Goal: Task Accomplishment & Management: Complete application form

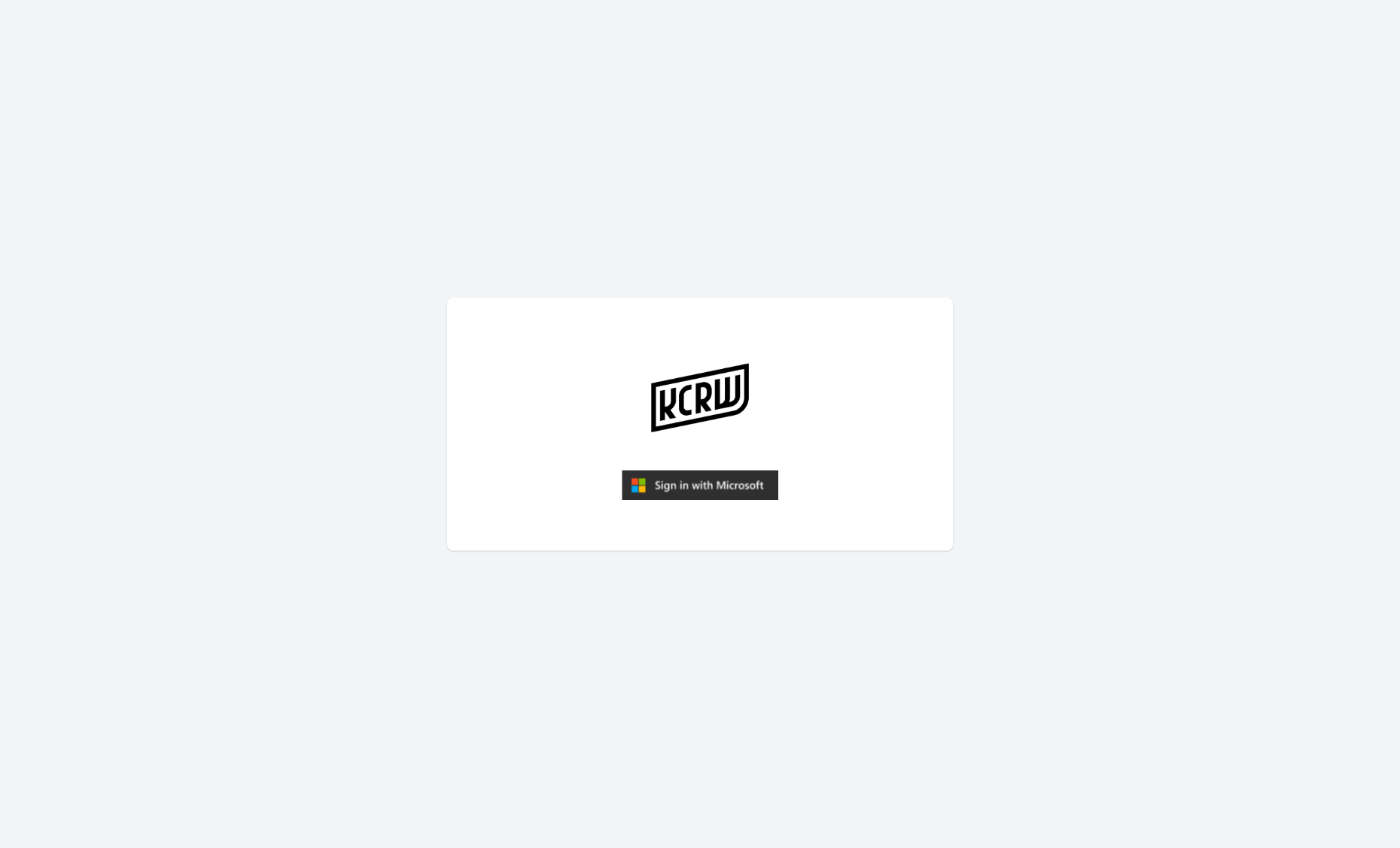
click at [674, 486] on img "submit" at bounding box center [700, 485] width 157 height 30
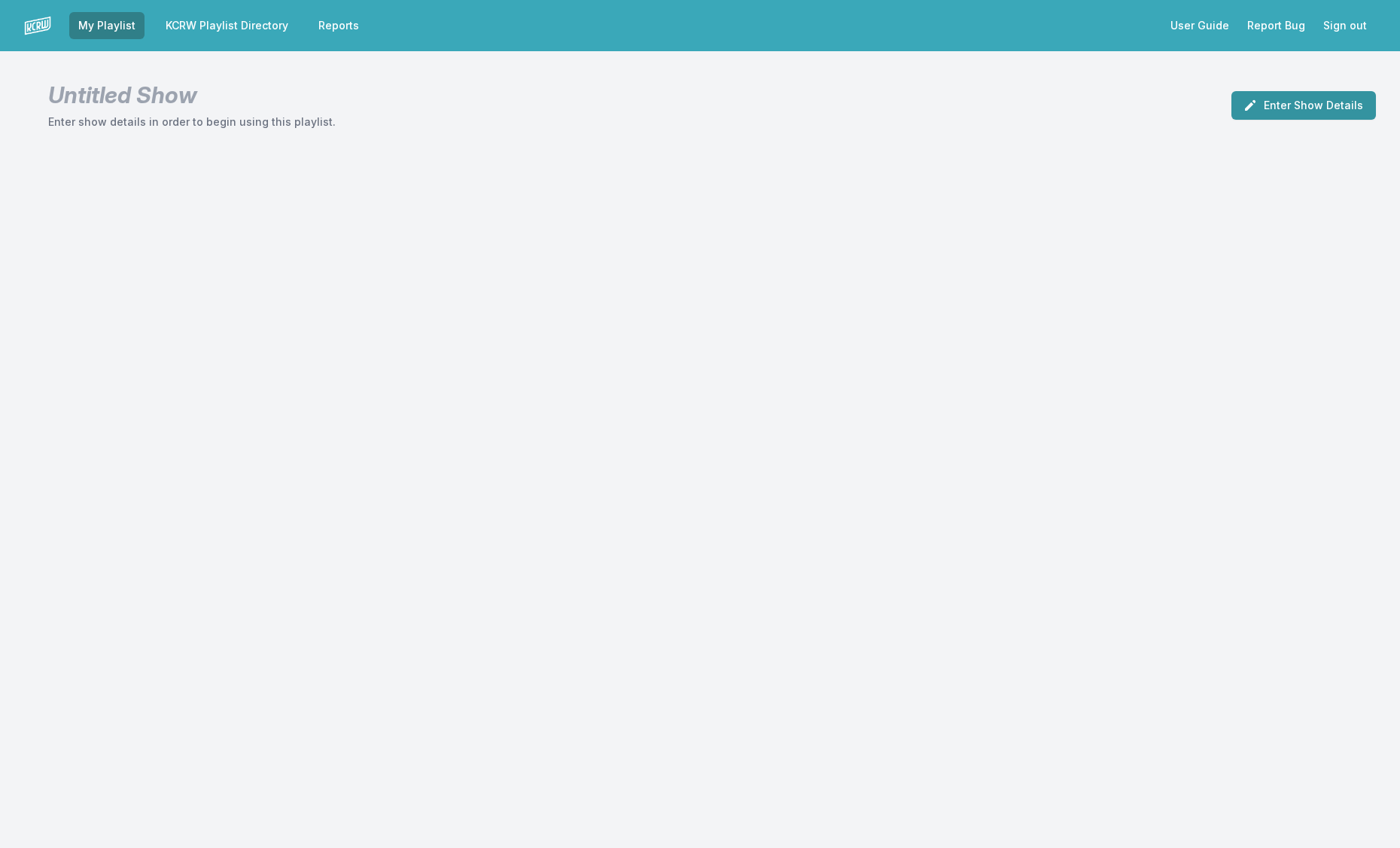
click at [1288, 106] on button "Enter Show Details" at bounding box center [1303, 105] width 144 height 29
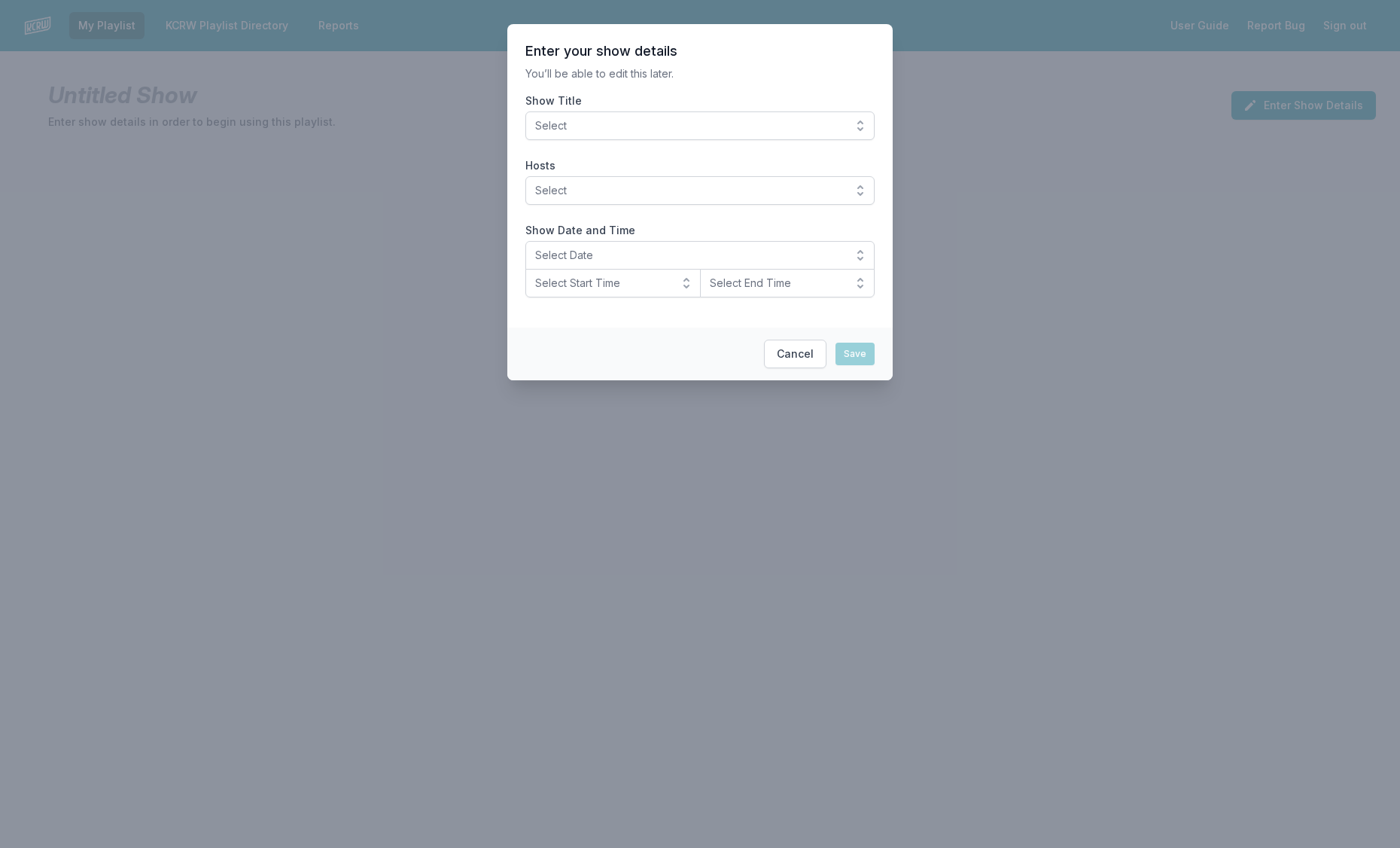
click at [854, 125] on button "Select" at bounding box center [700, 125] width 350 height 29
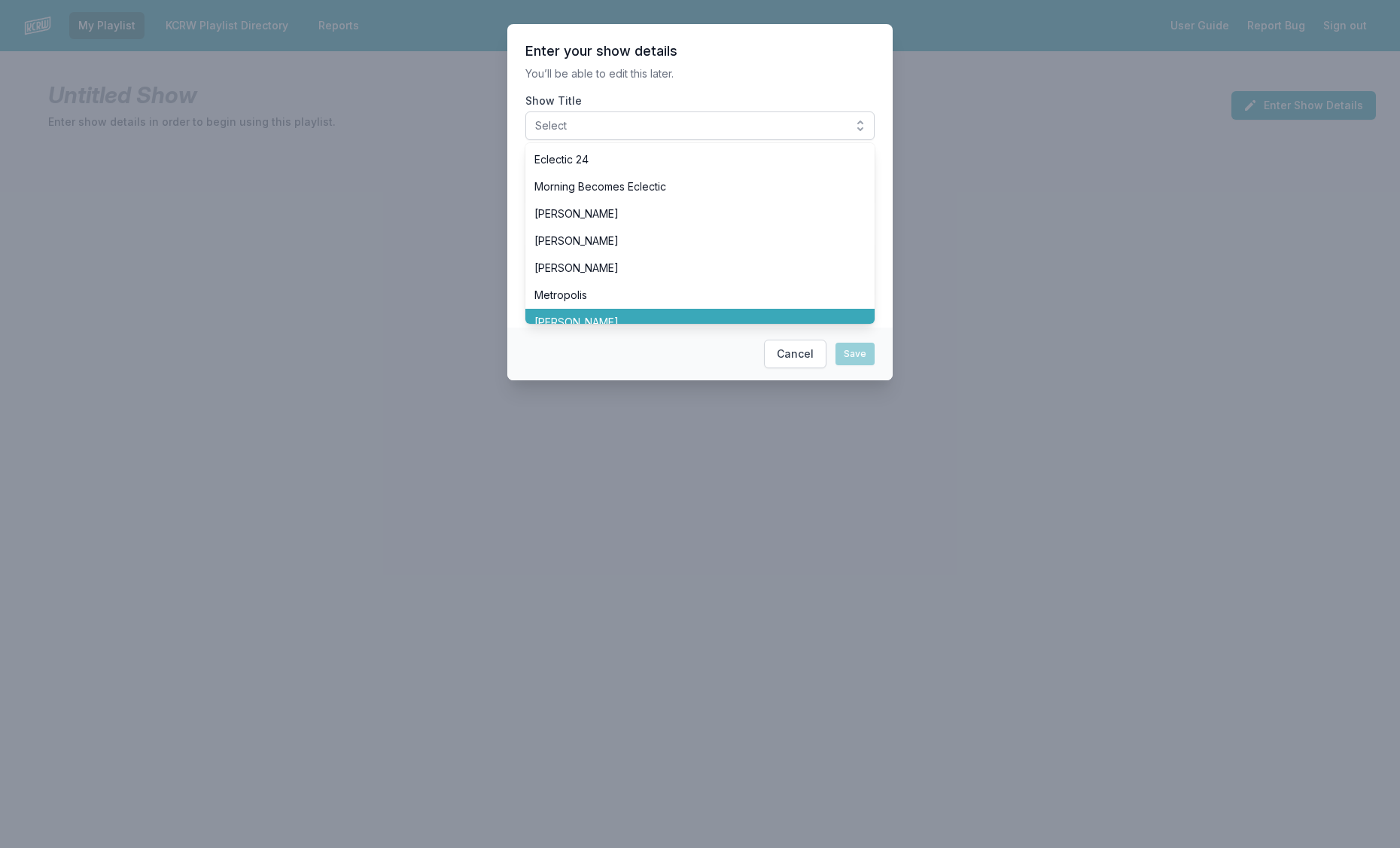
click at [616, 317] on span "Jason Kramer" at bounding box center [691, 322] width 313 height 15
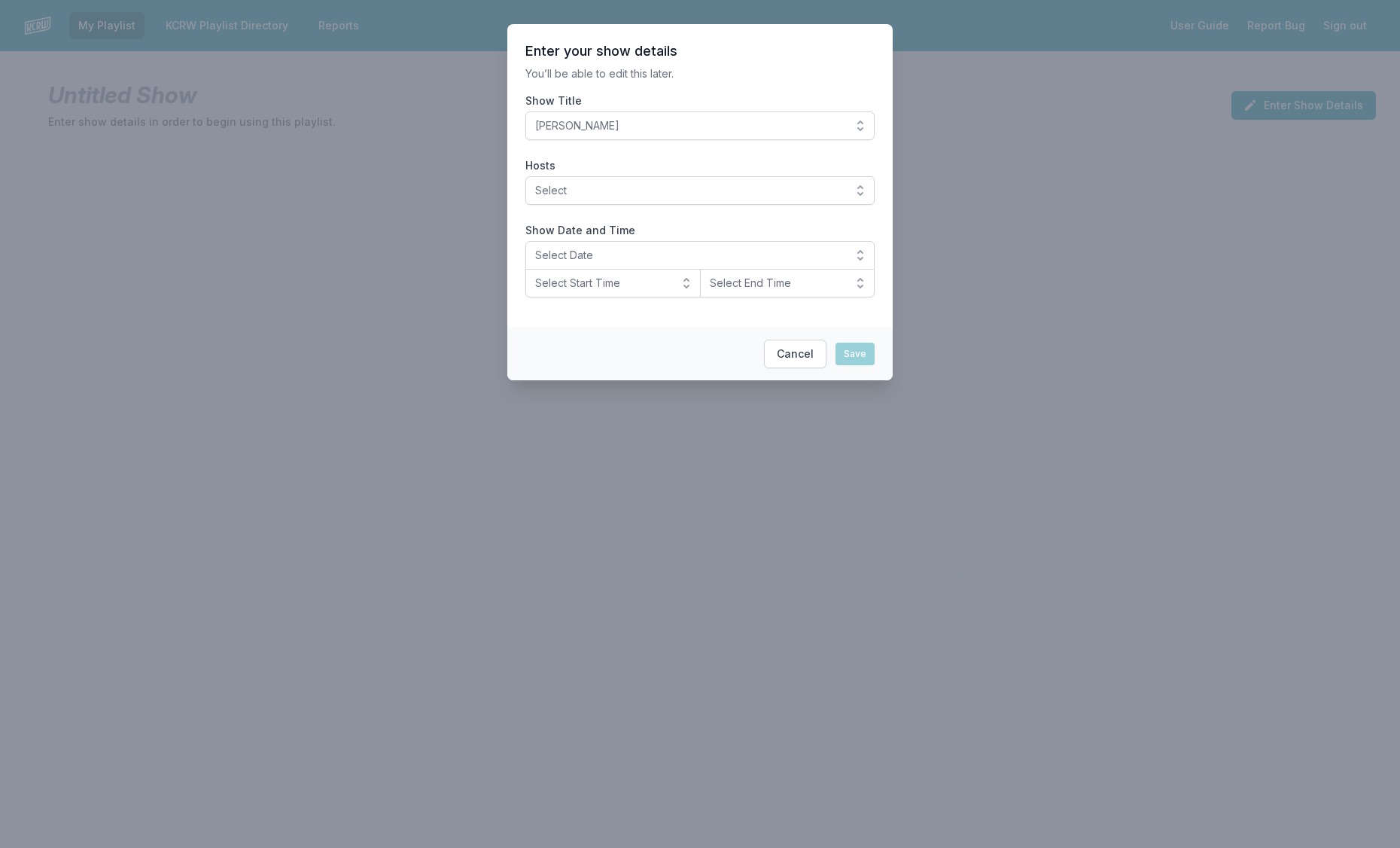
click at [851, 187] on button "Select" at bounding box center [700, 190] width 350 height 29
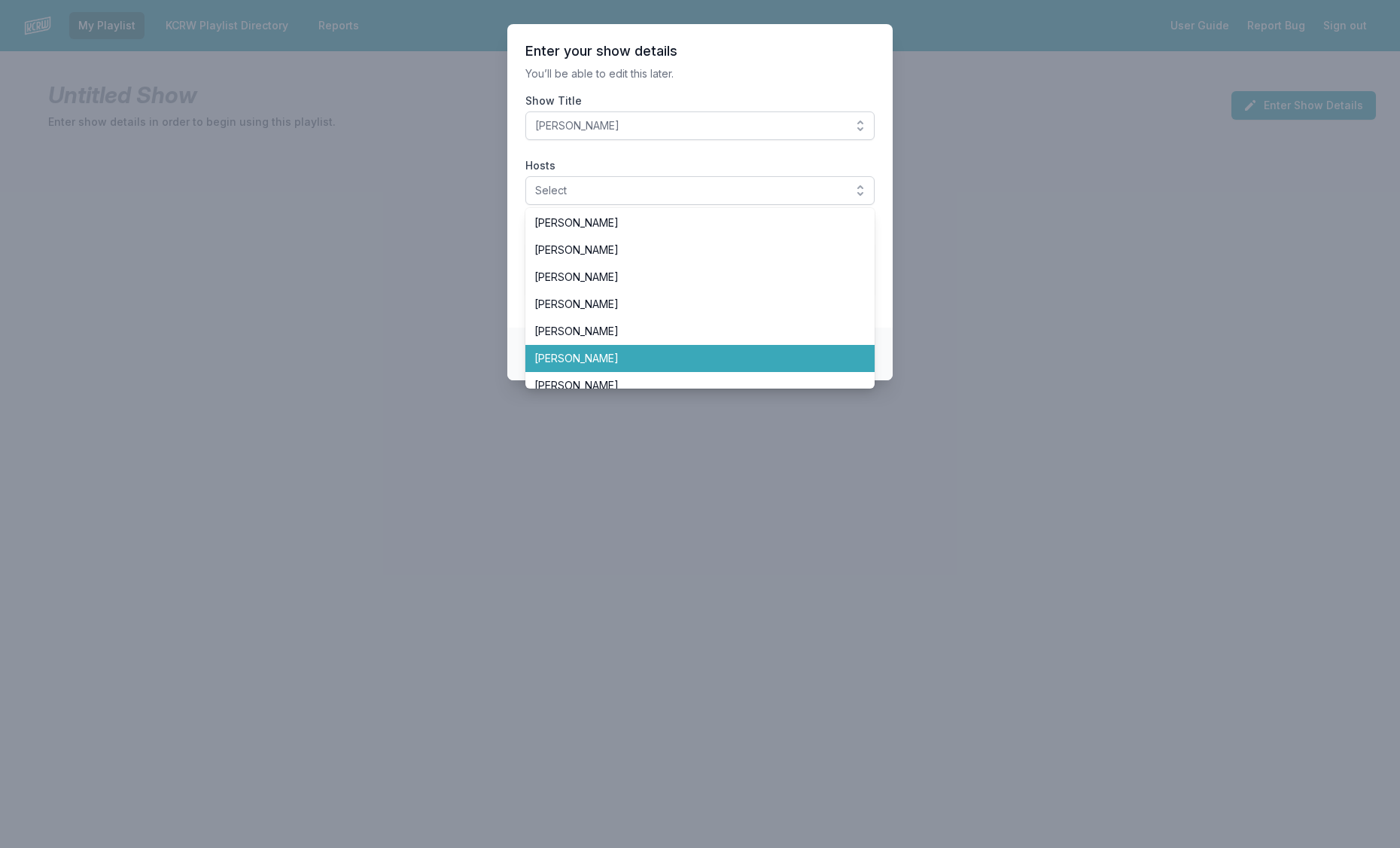
scroll to position [174, 0]
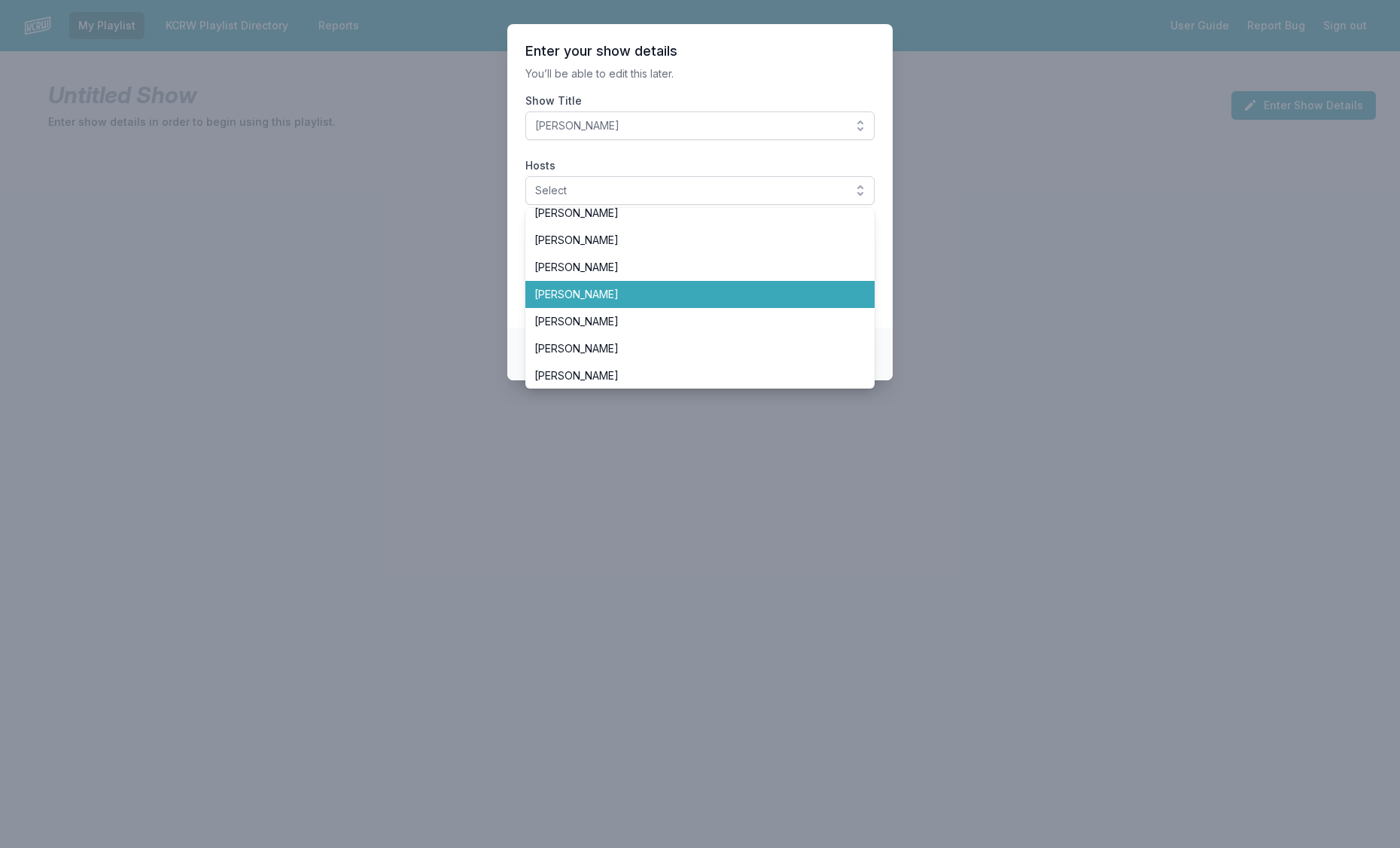
click at [635, 297] on span "Jason Kramer" at bounding box center [691, 293] width 313 height 15
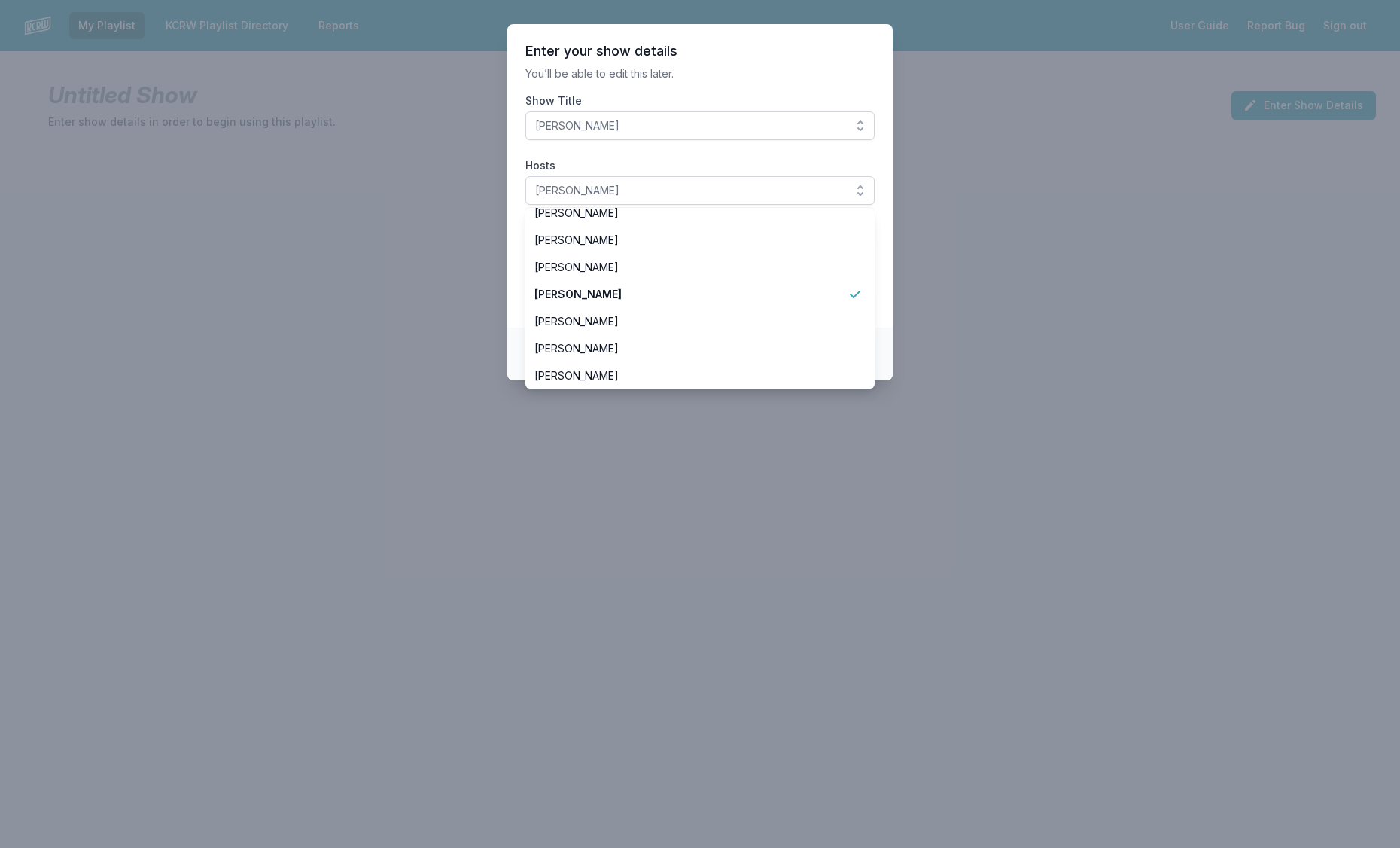
click at [844, 64] on section "Enter your show details You’ll be able to edit this later. Show Title Jason Kra…" at bounding box center [699, 176] width 385 height 304
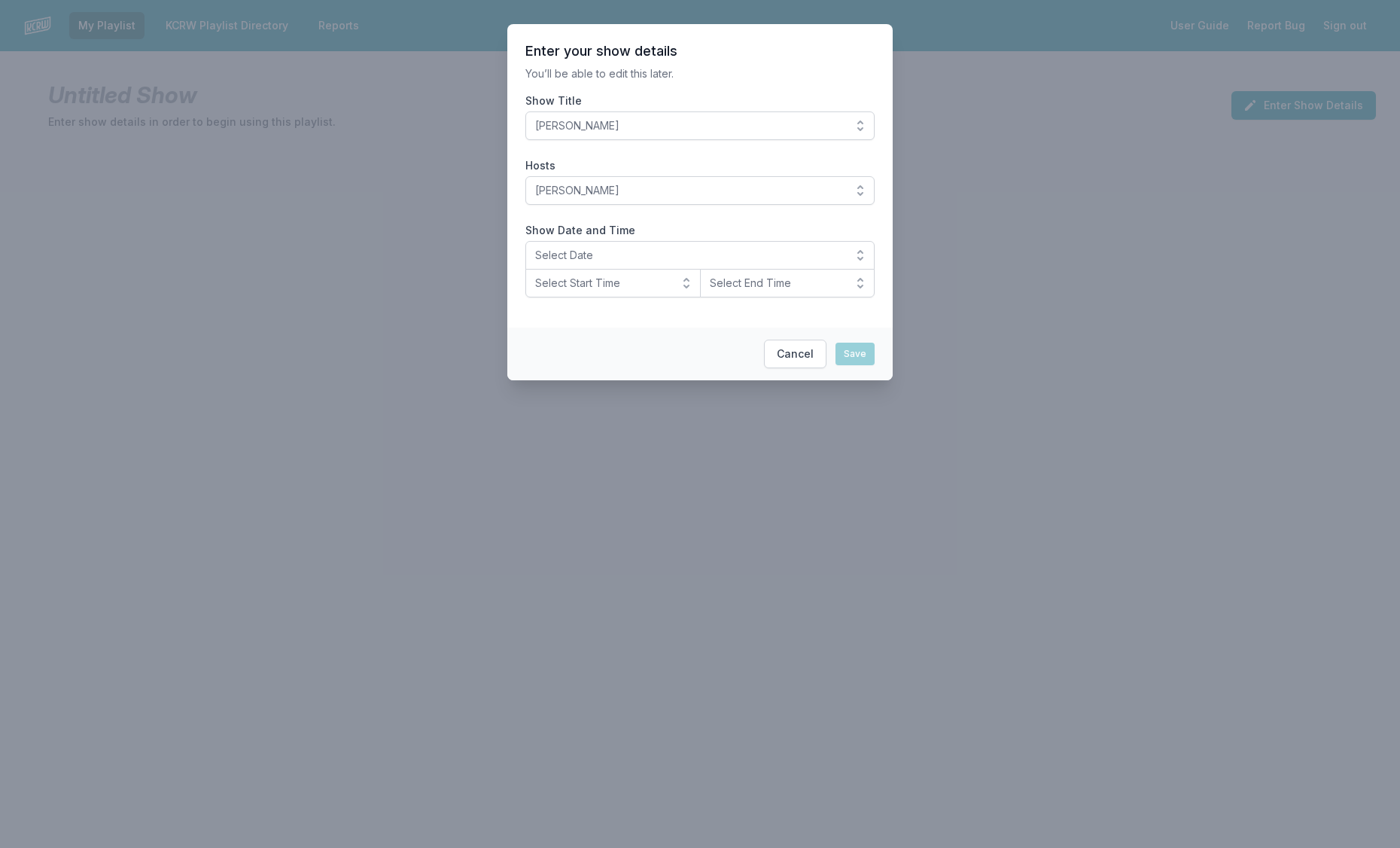
click at [854, 250] on button "Select Date" at bounding box center [700, 254] width 350 height 29
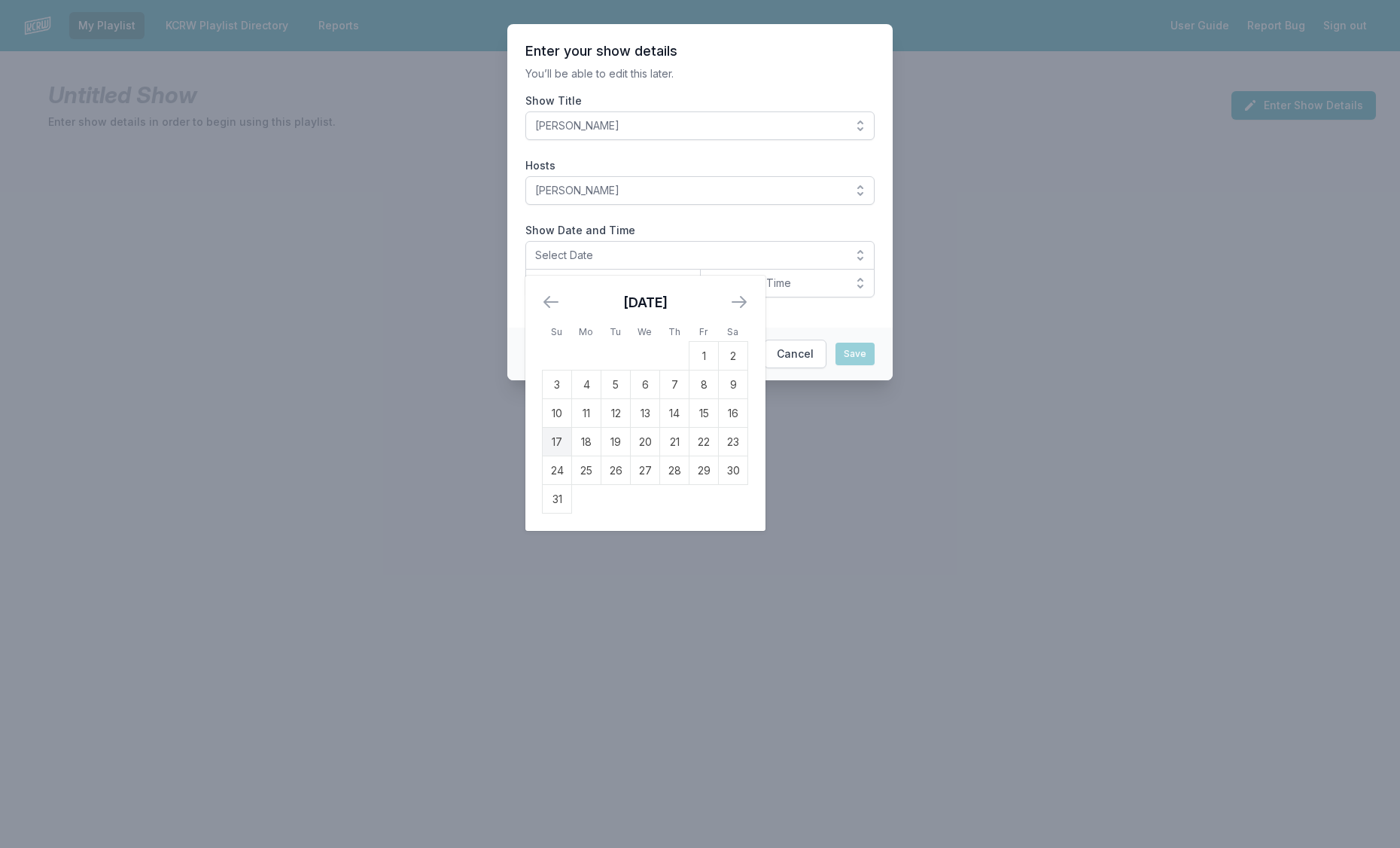
click at [549, 435] on td "17" at bounding box center [557, 441] width 29 height 29
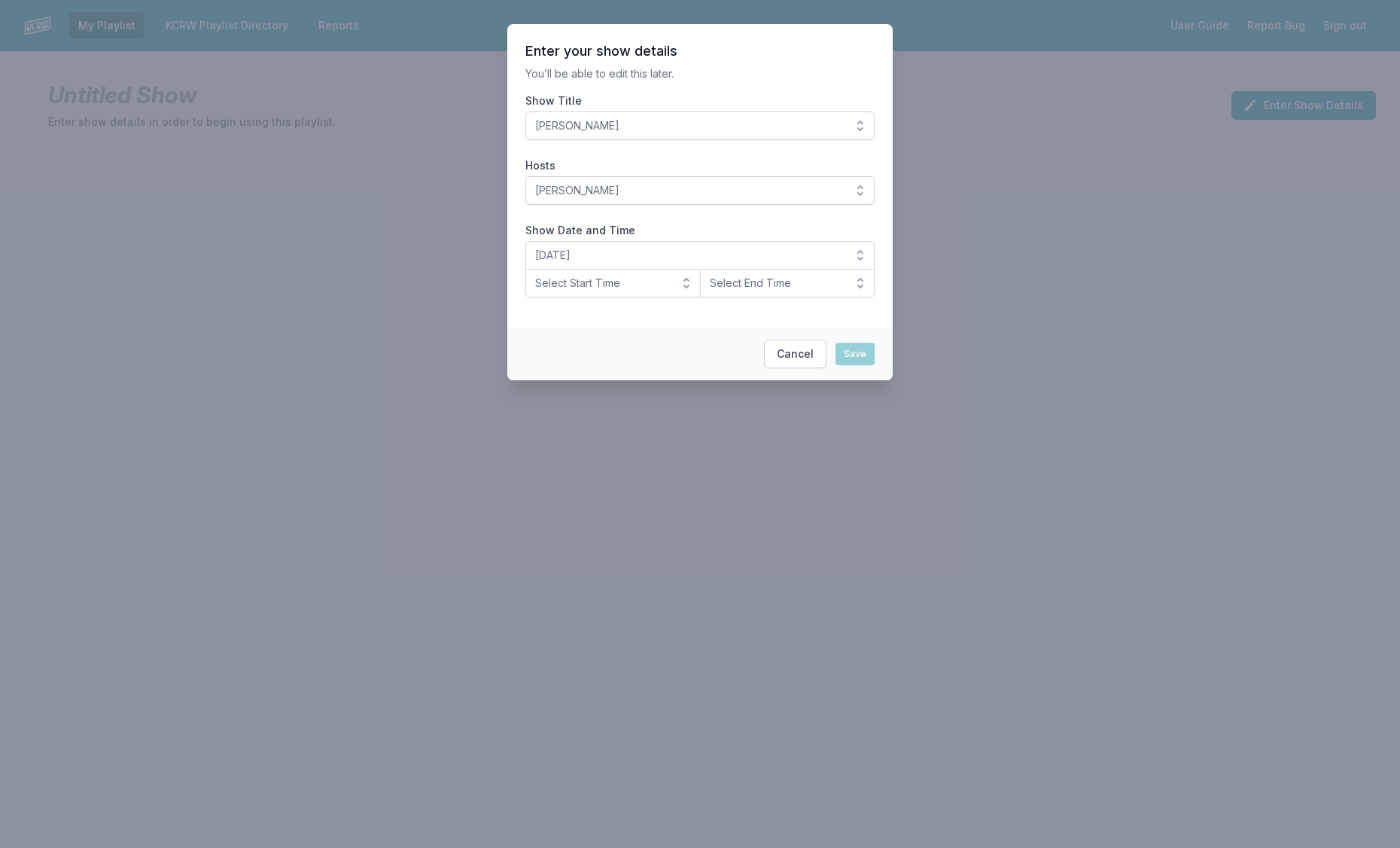
click at [688, 281] on button "Select Start Time" at bounding box center [613, 283] width 176 height 29
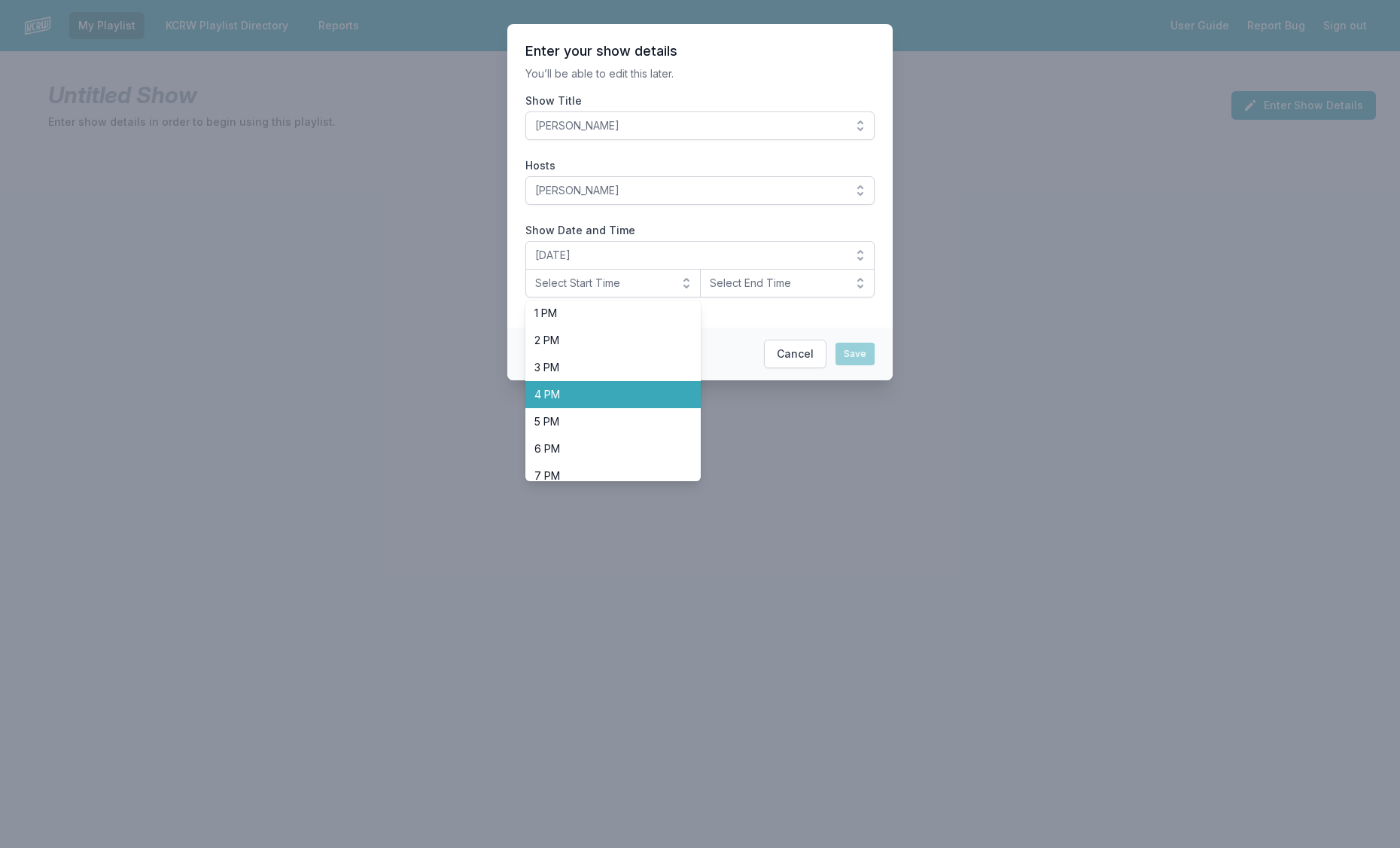
scroll to position [465, 0]
click at [597, 397] on span "8 PM" at bounding box center [604, 394] width 139 height 15
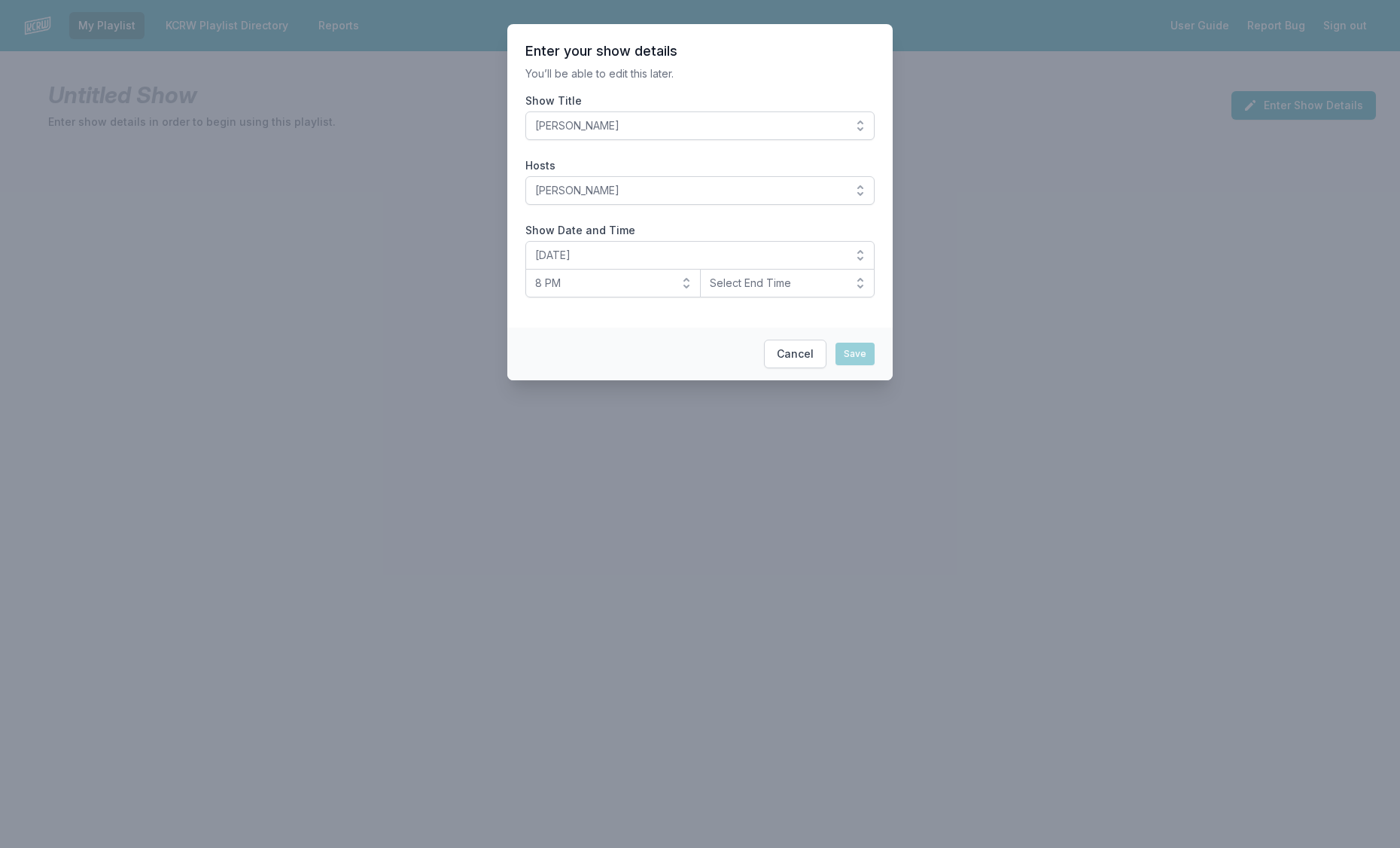
click at [857, 281] on button "Select End Time" at bounding box center [787, 283] width 176 height 29
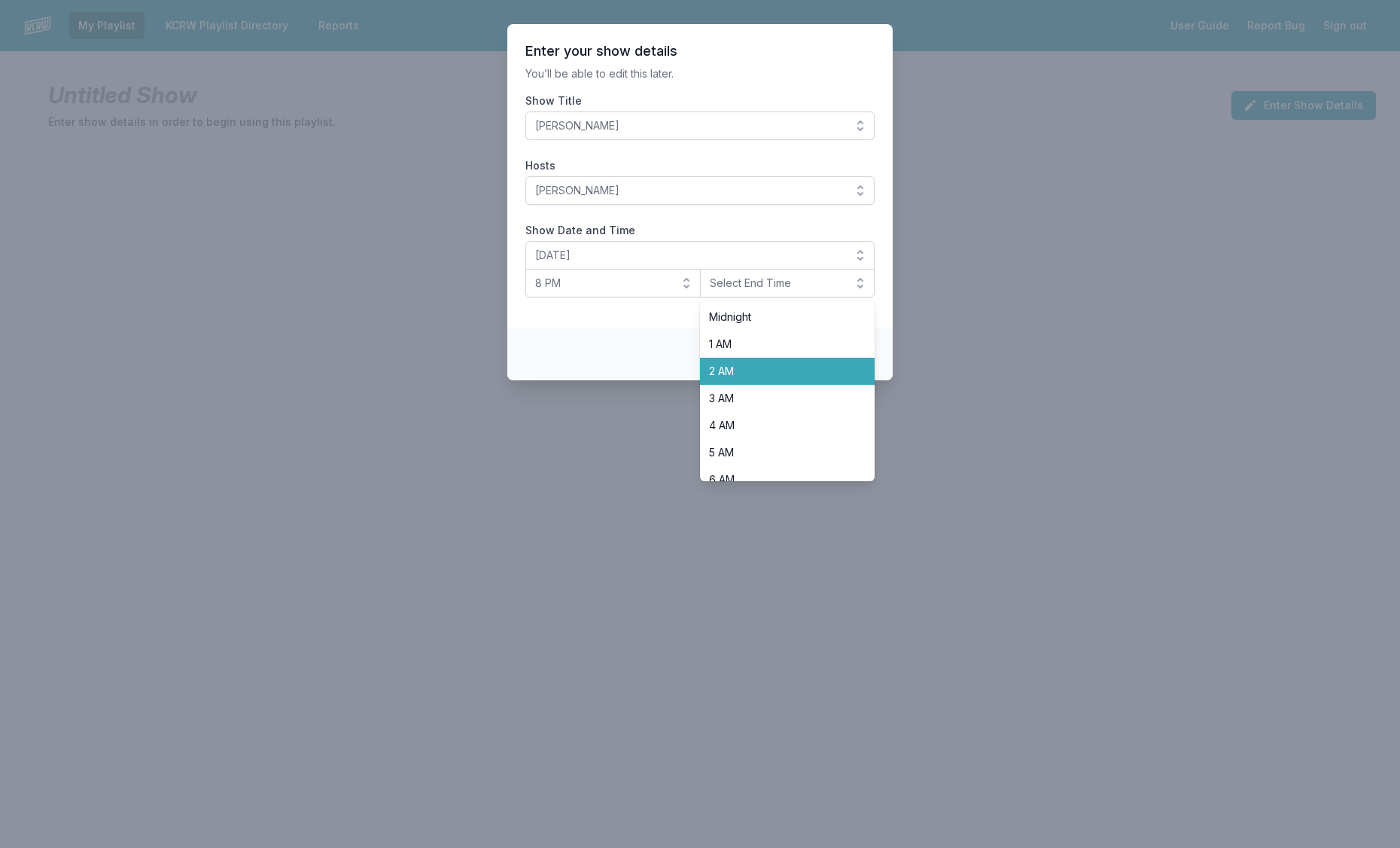
scroll to position [476, 0]
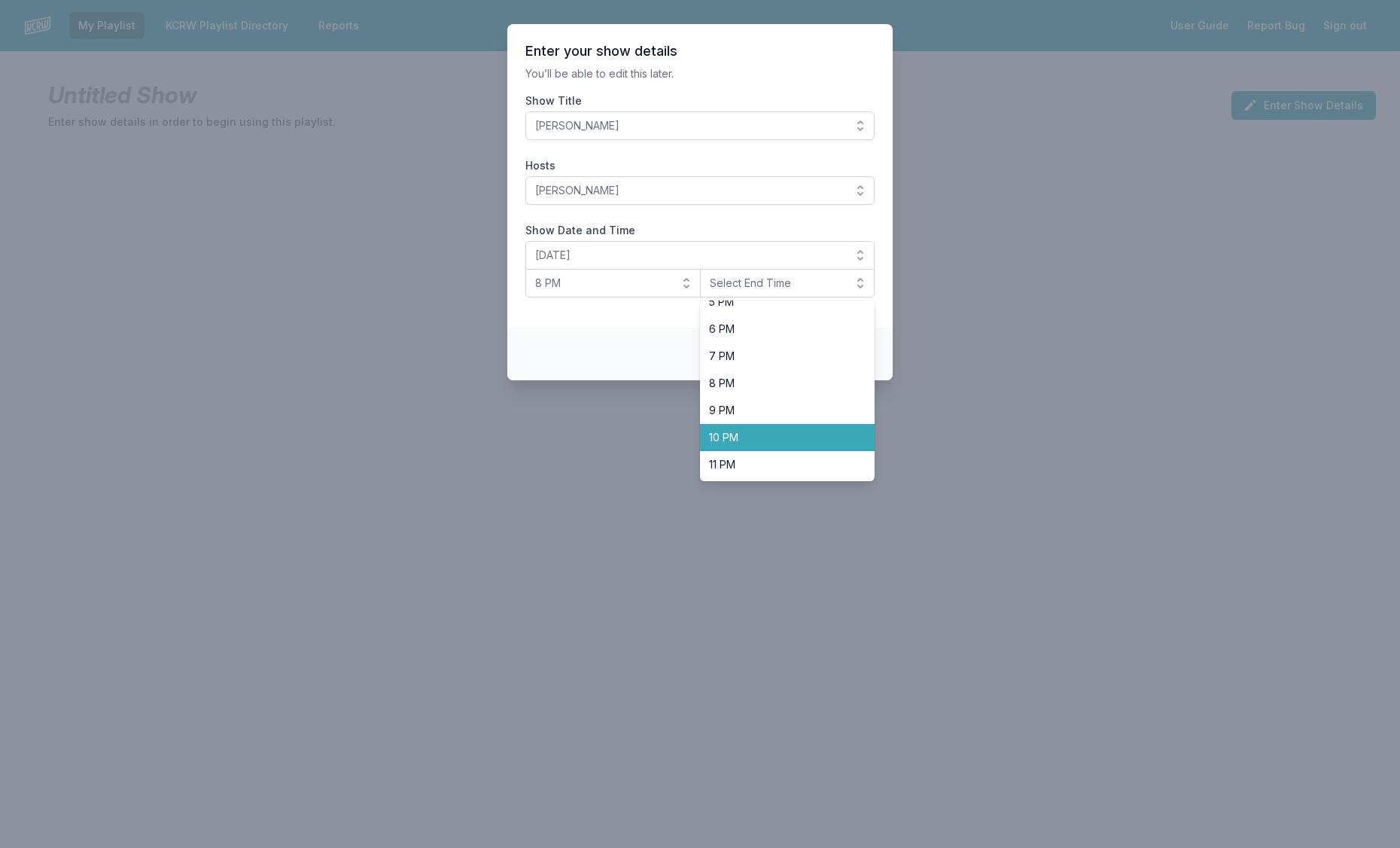
click at [732, 430] on span "10 PM" at bounding box center [779, 437] width 139 height 15
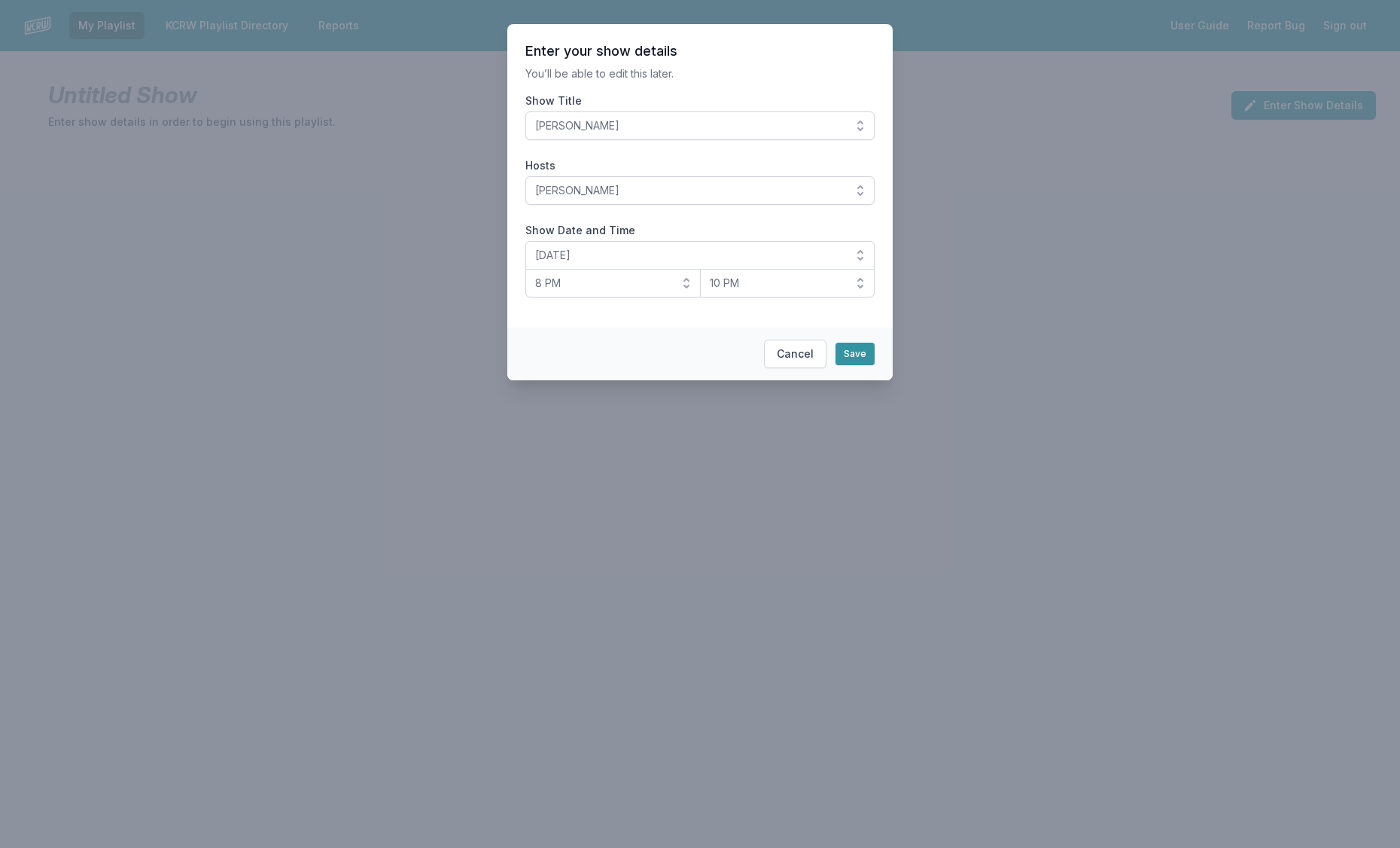
click at [852, 350] on button "Save" at bounding box center [855, 354] width 39 height 22
